Goal: Use online tool/utility: Utilize a website feature to perform a specific function

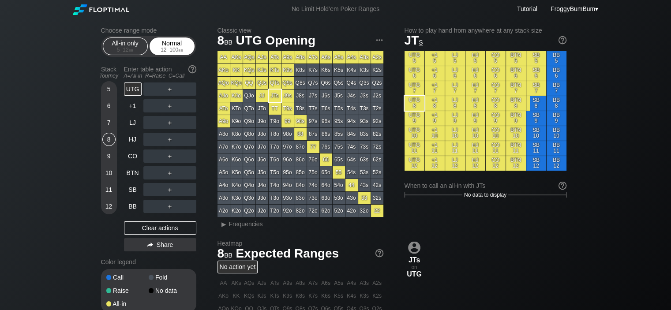
click at [174, 53] on div "12 – 100 bb" at bounding box center [172, 50] width 37 height 6
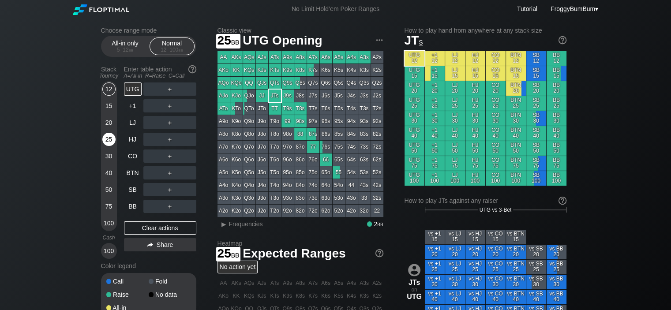
click at [108, 140] on div "25" at bounding box center [108, 139] width 13 height 13
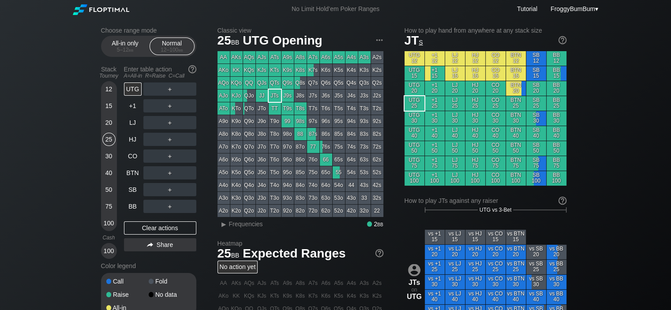
click at [155, 204] on div "＋" at bounding box center [169, 206] width 53 height 13
click at [185, 191] on div "C ✕" at bounding box center [187, 189] width 17 height 13
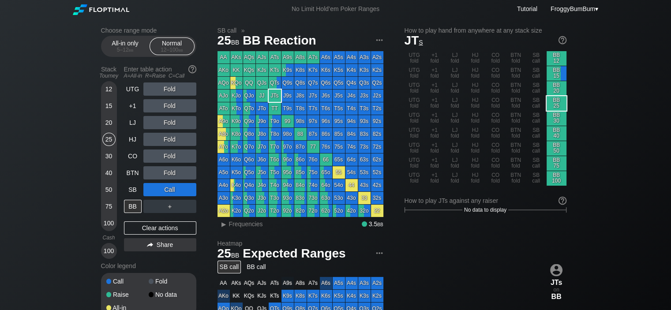
click at [111, 122] on div "20" at bounding box center [108, 122] width 13 height 13
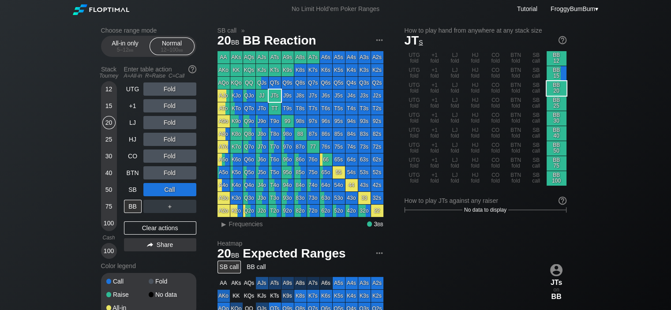
click at [108, 106] on div "15" at bounding box center [108, 105] width 13 height 13
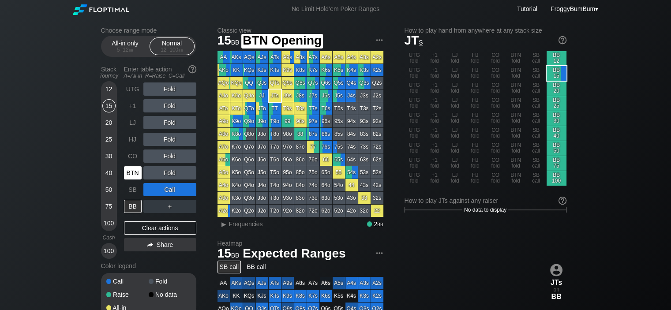
click at [137, 174] on div "BTN" at bounding box center [133, 172] width 18 height 13
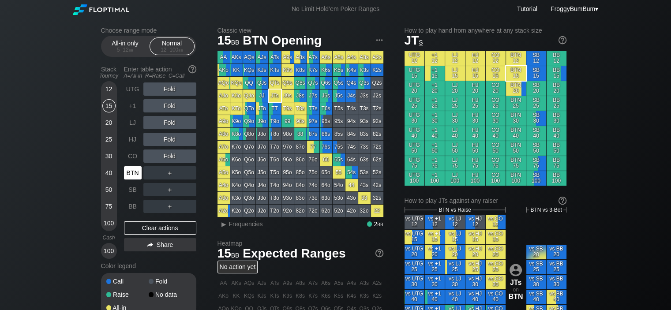
click at [132, 173] on div "BTN" at bounding box center [133, 172] width 18 height 13
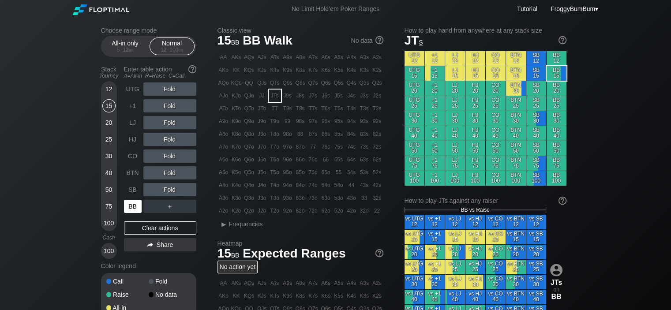
click at [134, 206] on div "BB" at bounding box center [133, 206] width 18 height 13
click at [187, 173] on div "C ✕" at bounding box center [187, 172] width 17 height 13
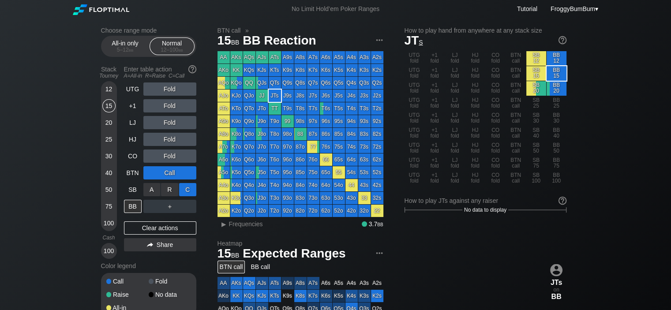
click at [190, 191] on div "C ✕" at bounding box center [187, 189] width 17 height 13
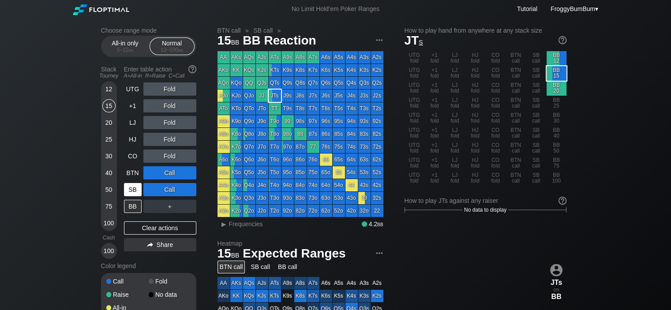
click at [130, 188] on div "SB" at bounding box center [133, 189] width 18 height 13
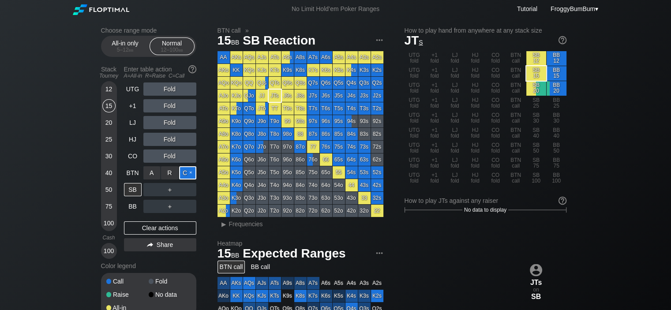
click at [189, 174] on div "C ✕" at bounding box center [187, 172] width 17 height 13
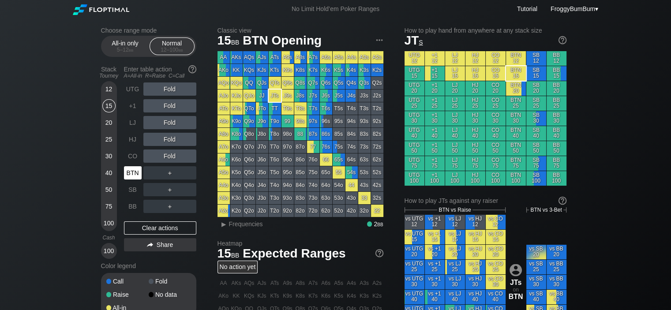
click at [130, 169] on div "BTN" at bounding box center [133, 172] width 18 height 13
click at [132, 186] on div "SB" at bounding box center [133, 189] width 18 height 13
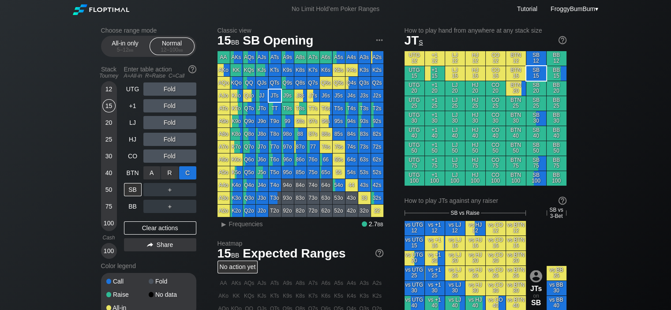
click at [188, 172] on div "C ✕" at bounding box center [187, 172] width 17 height 13
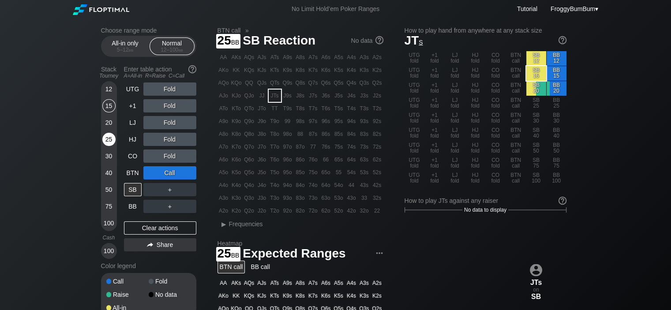
click at [107, 139] on div "25" at bounding box center [108, 139] width 13 height 13
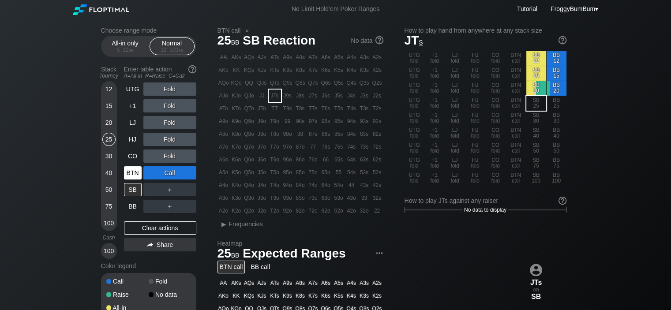
click at [130, 173] on div "BTN" at bounding box center [133, 172] width 18 height 13
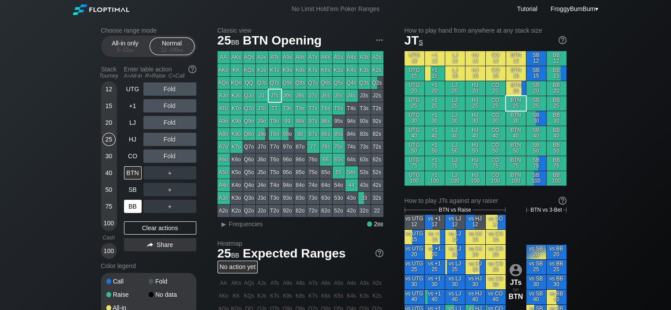
click at [131, 206] on div "BB" at bounding box center [133, 206] width 18 height 13
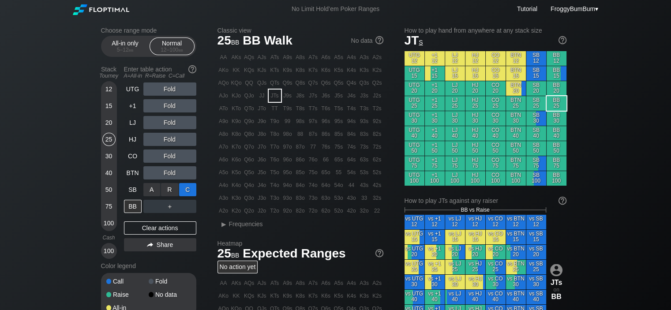
click at [187, 188] on div "C ✕" at bounding box center [187, 189] width 17 height 13
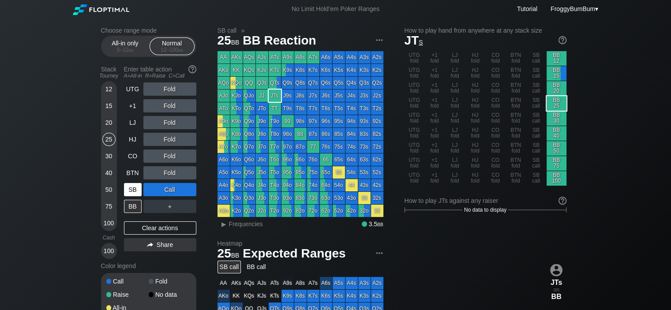
click at [129, 193] on div "SB" at bounding box center [133, 189] width 18 height 13
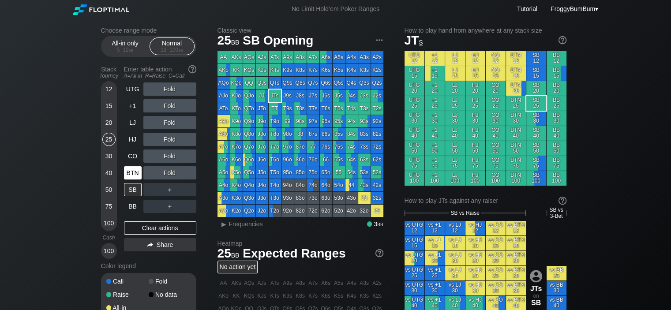
click at [135, 172] on div "BTN" at bounding box center [133, 172] width 18 height 13
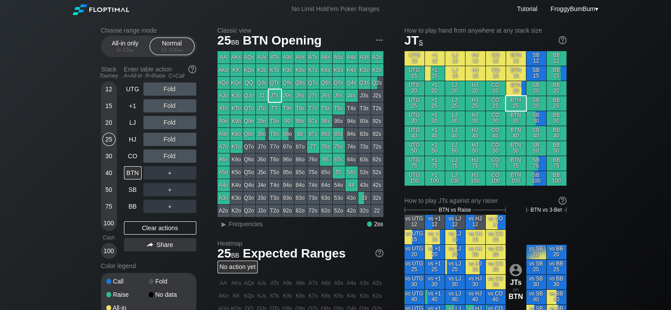
click at [108, 122] on div "20" at bounding box center [108, 122] width 13 height 13
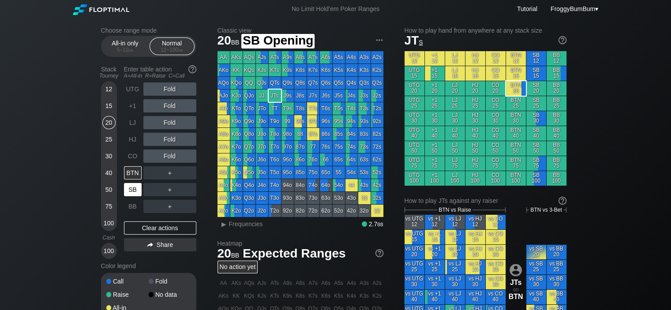
click at [134, 186] on div "SB" at bounding box center [133, 189] width 18 height 13
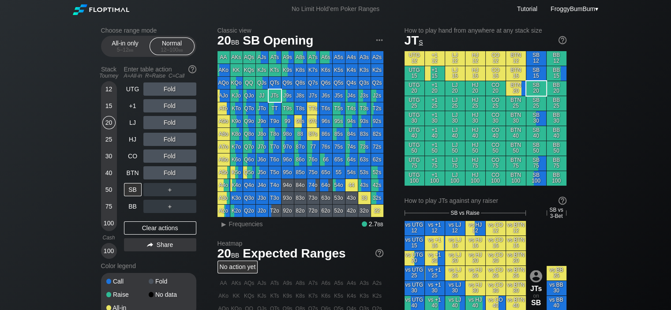
click at [108, 120] on div "20" at bounding box center [108, 122] width 13 height 13
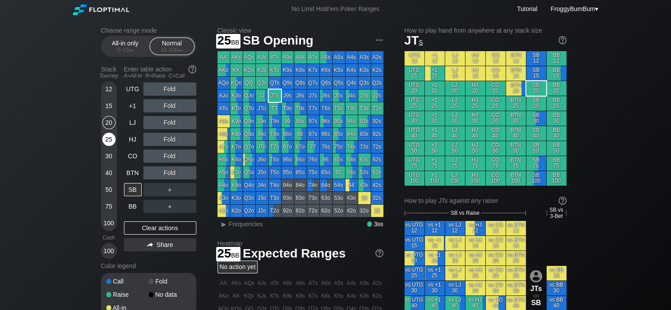
click at [107, 139] on div "25" at bounding box center [108, 139] width 13 height 13
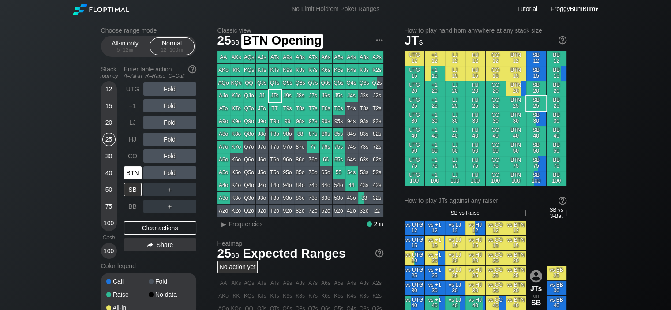
click at [128, 170] on div "BTN" at bounding box center [133, 172] width 18 height 13
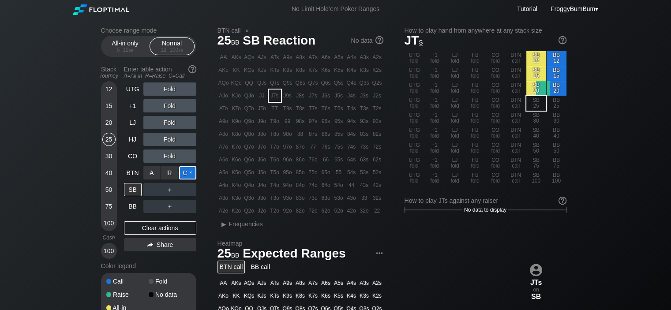
click at [187, 170] on div "C ✕" at bounding box center [187, 172] width 17 height 13
click at [189, 187] on div "C ✕" at bounding box center [187, 189] width 17 height 13
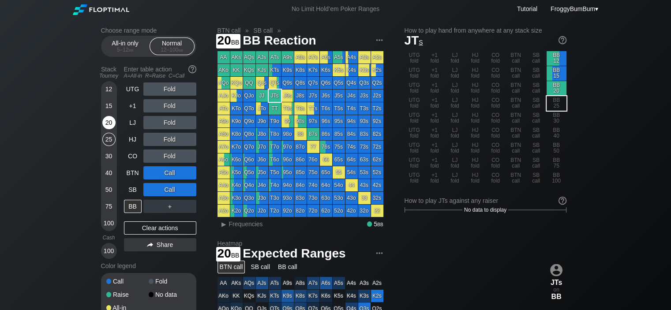
click at [103, 121] on div "20" at bounding box center [108, 122] width 13 height 13
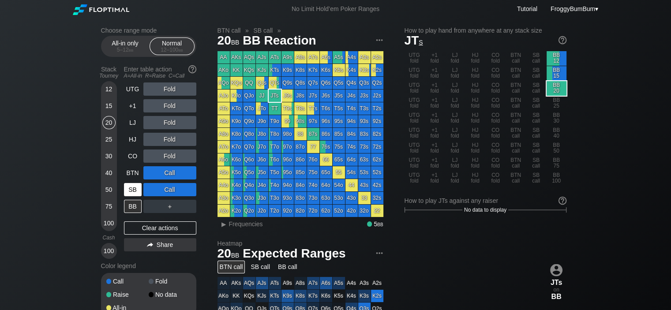
click at [134, 186] on div "SB" at bounding box center [133, 189] width 18 height 13
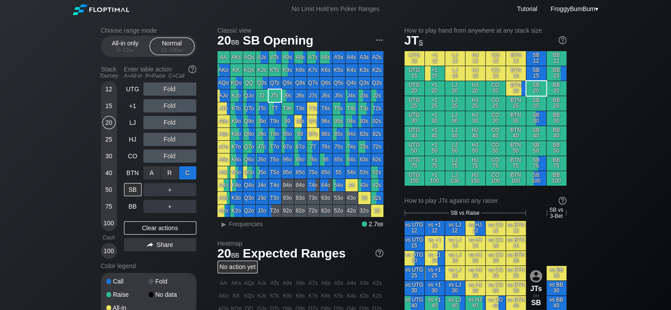
click at [189, 170] on div "C ✕" at bounding box center [187, 172] width 17 height 13
click at [132, 188] on div "SB" at bounding box center [133, 189] width 18 height 13
click at [136, 173] on div "BTN" at bounding box center [133, 172] width 18 height 13
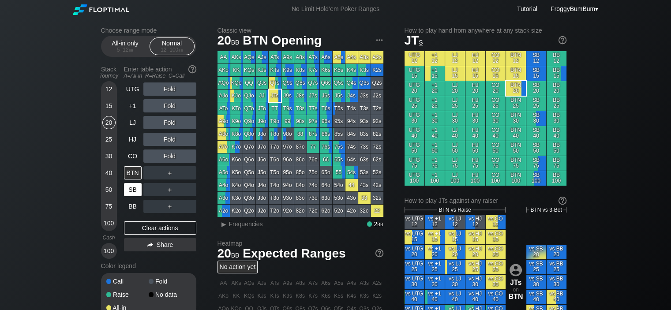
click at [140, 187] on div "SB" at bounding box center [133, 189] width 18 height 13
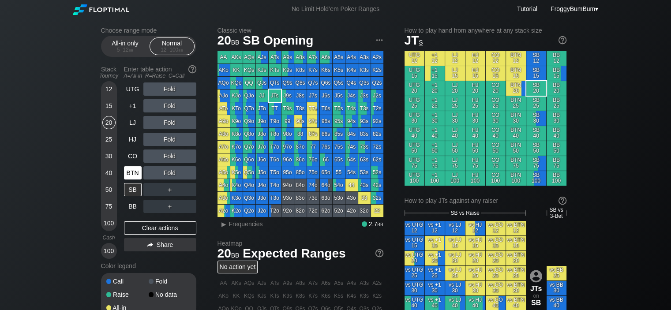
click at [136, 173] on div "BTN" at bounding box center [133, 172] width 18 height 13
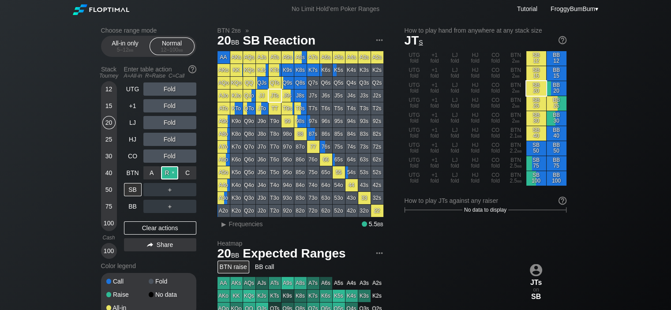
click at [173, 173] on div "R ✕" at bounding box center [169, 172] width 17 height 13
